Goal: Check status: Check status

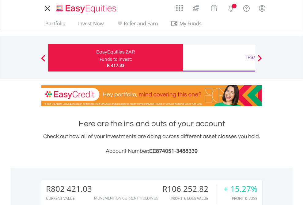
scroll to position [59, 96]
click at [99, 58] on div "Funds to invest:" at bounding box center [115, 59] width 32 height 6
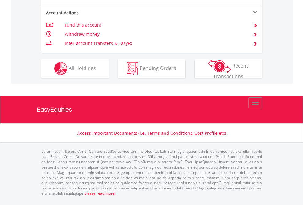
scroll to position [623, 0]
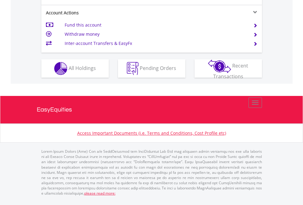
scroll to position [574, 0]
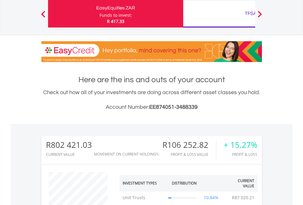
scroll to position [59, 96]
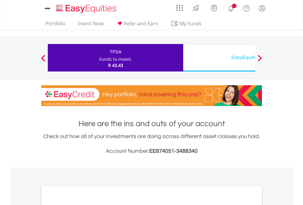
scroll to position [368, 0]
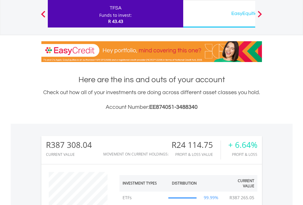
scroll to position [59, 96]
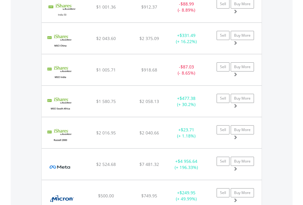
scroll to position [693, 0]
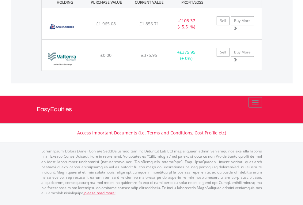
scroll to position [59, 96]
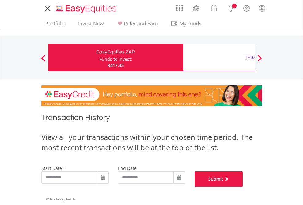
click at [243, 187] on button "Submit" at bounding box center [218, 179] width 48 height 15
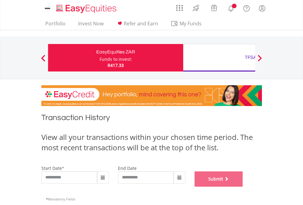
scroll to position [248, 0]
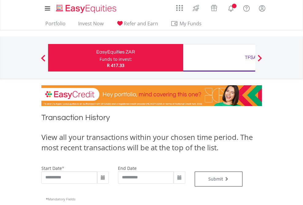
click at [219, 58] on div "TFSA" at bounding box center [251, 57] width 128 height 9
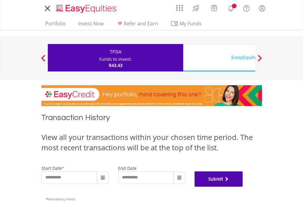
click at [243, 187] on button "Submit" at bounding box center [218, 179] width 48 height 15
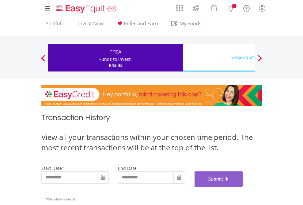
scroll to position [248, 0]
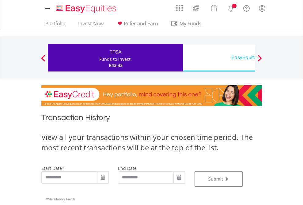
click at [219, 58] on div "EasyEquities USD" at bounding box center [251, 57] width 128 height 9
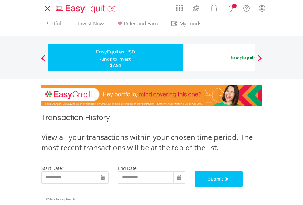
click at [243, 187] on button "Submit" at bounding box center [218, 179] width 48 height 15
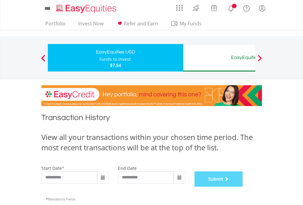
scroll to position [248, 0]
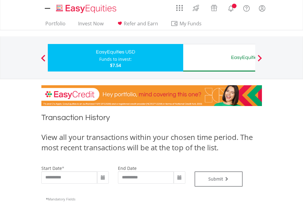
click at [219, 58] on div "EasyEquities AUD" at bounding box center [251, 57] width 128 height 9
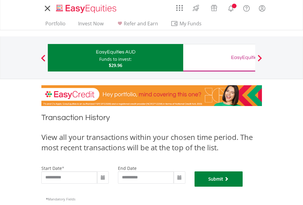
click at [243, 187] on button "Submit" at bounding box center [218, 179] width 48 height 15
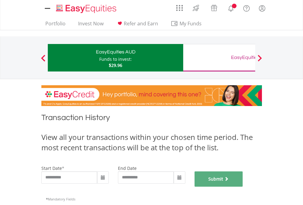
scroll to position [248, 0]
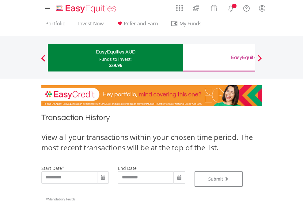
click at [219, 58] on div "EasyEquities GBP" at bounding box center [251, 57] width 128 height 9
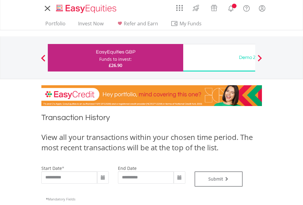
type input "**********"
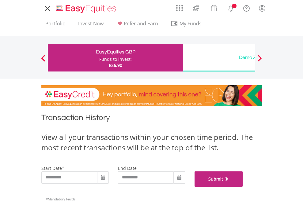
click at [243, 187] on button "Submit" at bounding box center [218, 179] width 48 height 15
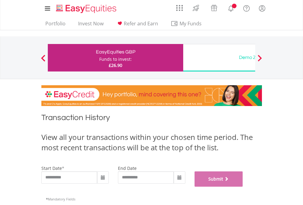
scroll to position [248, 0]
